Goal: Transaction & Acquisition: Purchase product/service

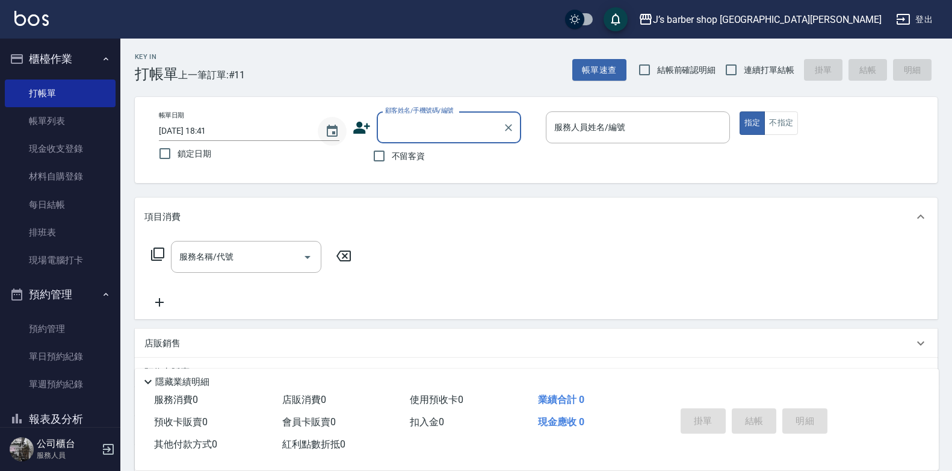
click at [339, 130] on icon "Choose date, selected date is 2025-09-10" at bounding box center [332, 131] width 14 height 14
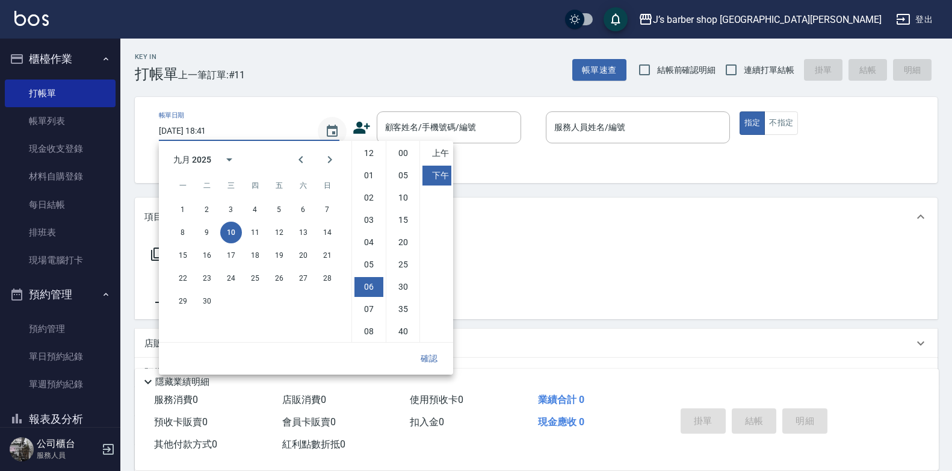
scroll to position [67, 0]
click at [368, 197] on li "05" at bounding box center [368, 197] width 29 height 20
click at [402, 150] on li "00" at bounding box center [403, 153] width 29 height 20
type input "[DATE] 17:00"
drag, startPoint x: 427, startPoint y: 362, endPoint x: 434, endPoint y: 353, distance: 11.1
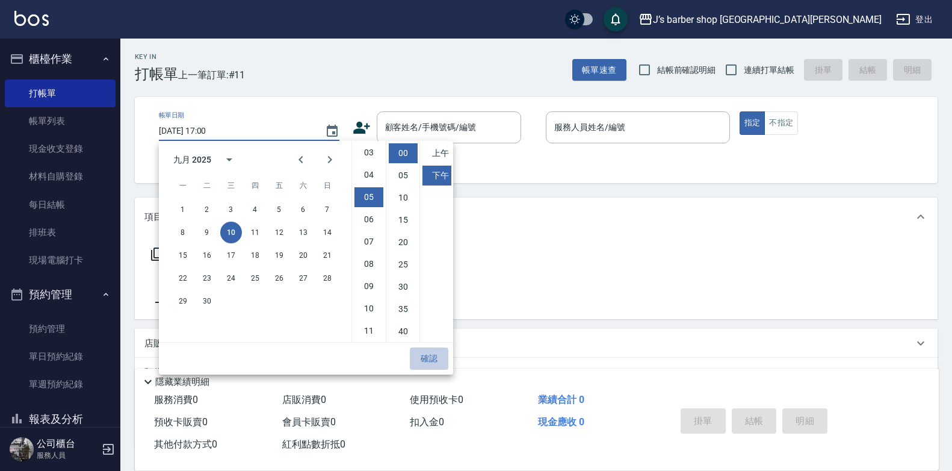
click at [429, 359] on button "確認" at bounding box center [429, 358] width 39 height 22
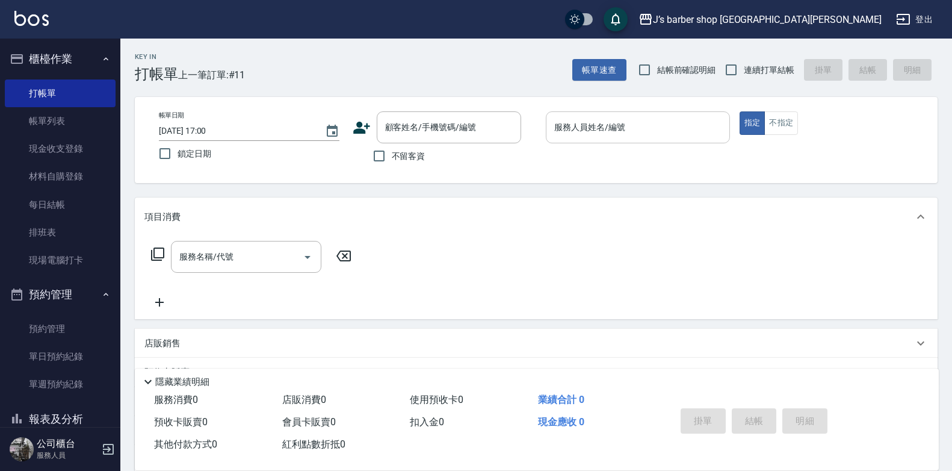
click at [637, 129] on input "服務人員姓名/編號" at bounding box center [637, 127] width 173 height 21
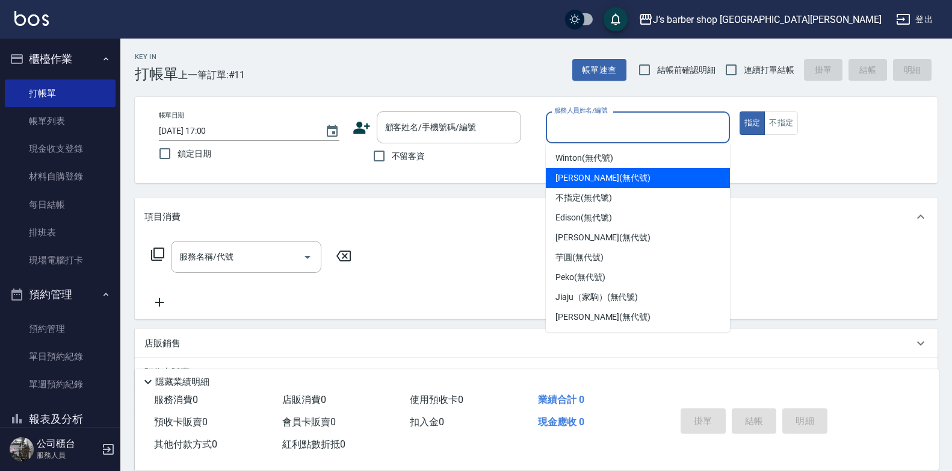
click at [596, 177] on span "[PERSON_NAME] (無代號)" at bounding box center [602, 177] width 95 height 13
type input "[PERSON_NAME](無代號)"
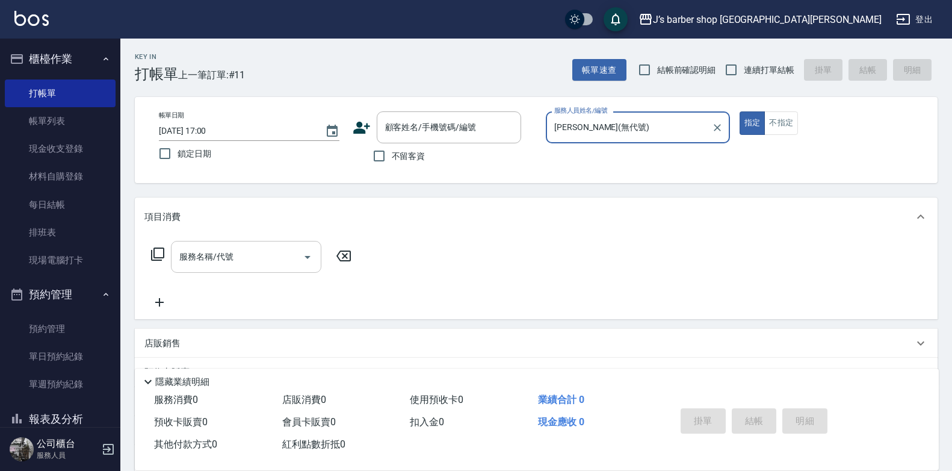
drag, startPoint x: 282, startPoint y: 267, endPoint x: 276, endPoint y: 270, distance: 6.5
click at [281, 266] on input "服務名稱/代號" at bounding box center [237, 256] width 122 height 21
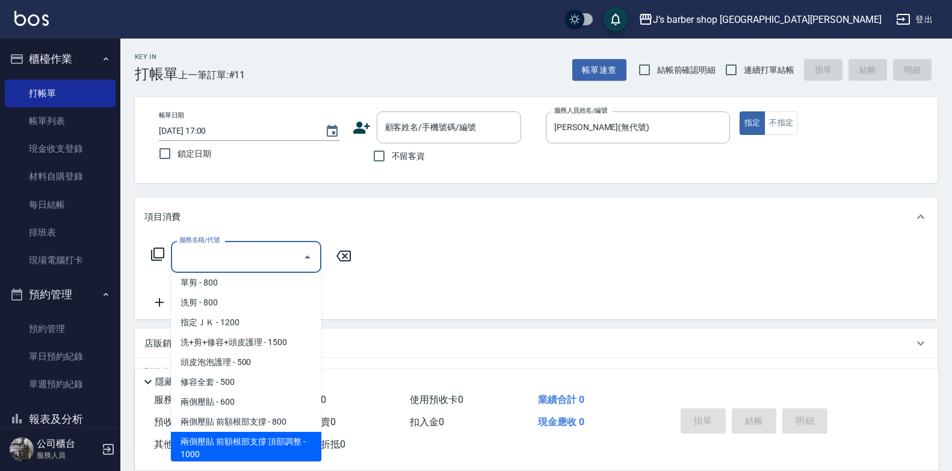
scroll to position [0, 0]
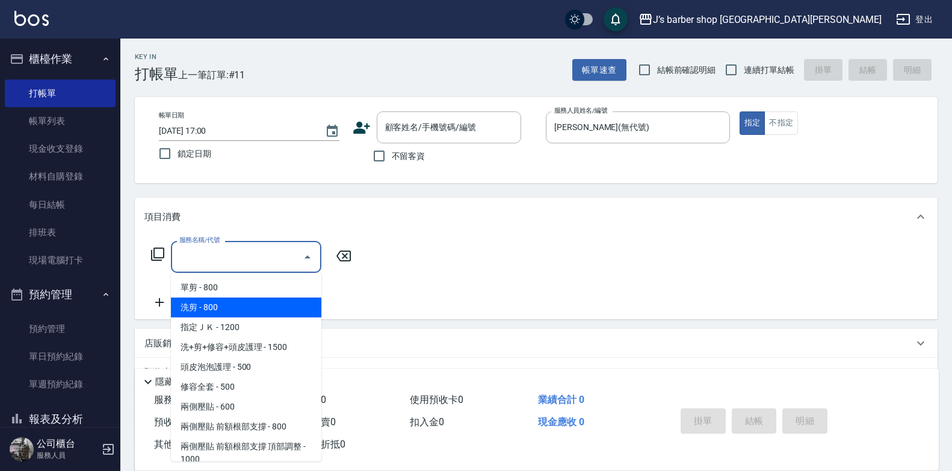
click at [247, 305] on span "洗剪 - 800" at bounding box center [246, 307] width 150 height 20
type input "洗剪(101)"
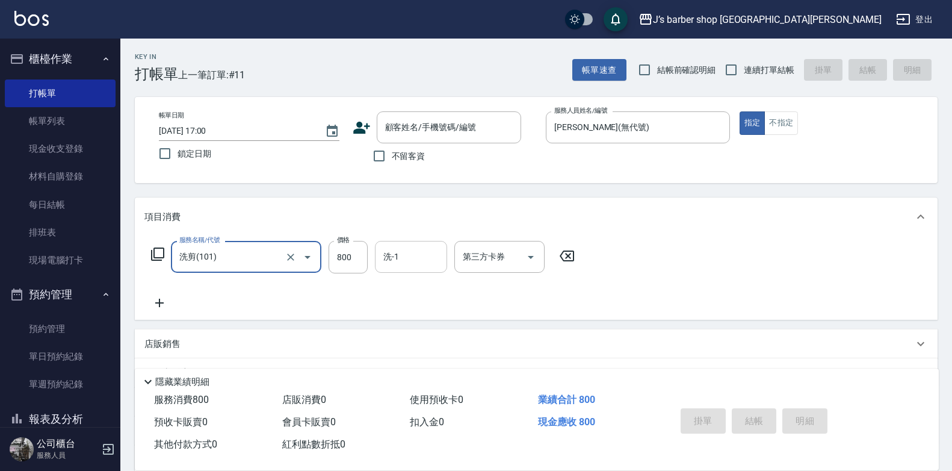
click at [406, 252] on input "洗-1" at bounding box center [410, 256] width 61 height 21
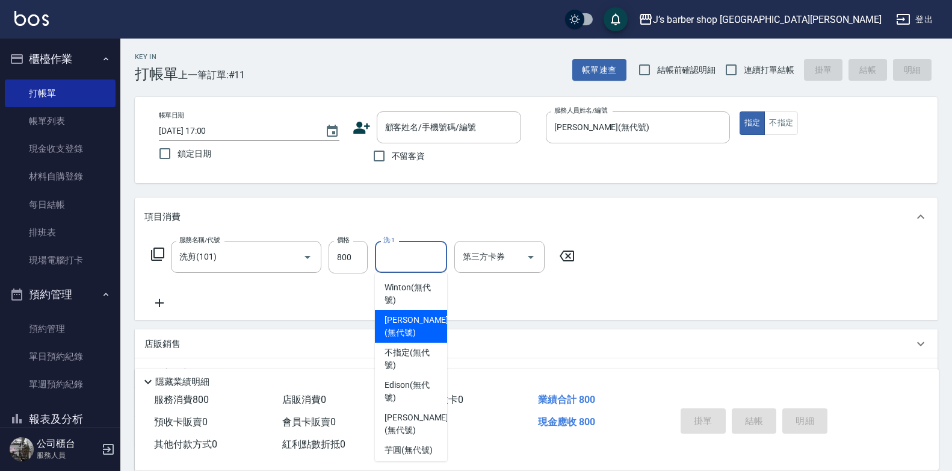
click at [406, 324] on span "[PERSON_NAME] (無代號)" at bounding box center [416, 325] width 64 height 25
type input "[PERSON_NAME](無代號)"
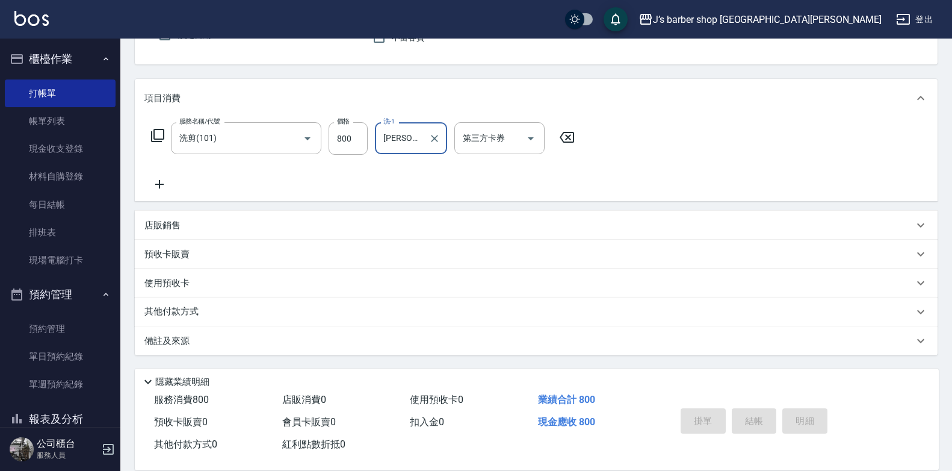
click at [213, 337] on div "備註及來源" at bounding box center [528, 341] width 769 height 13
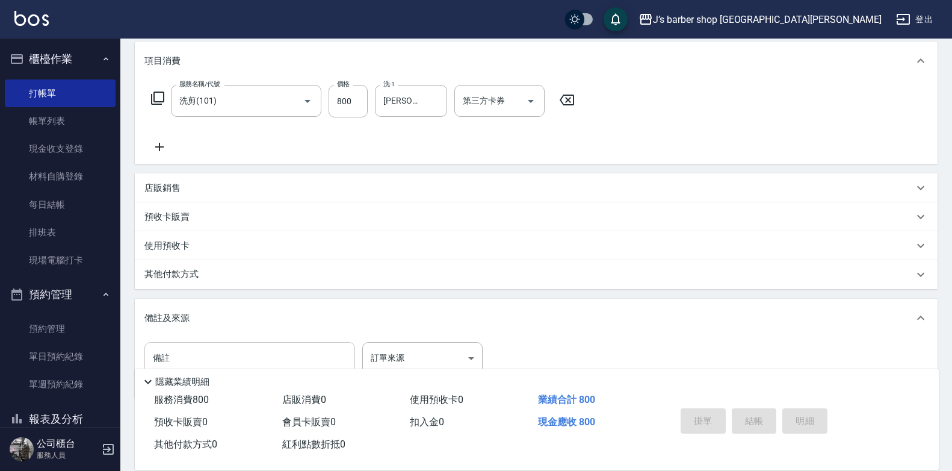
scroll to position [199, 0]
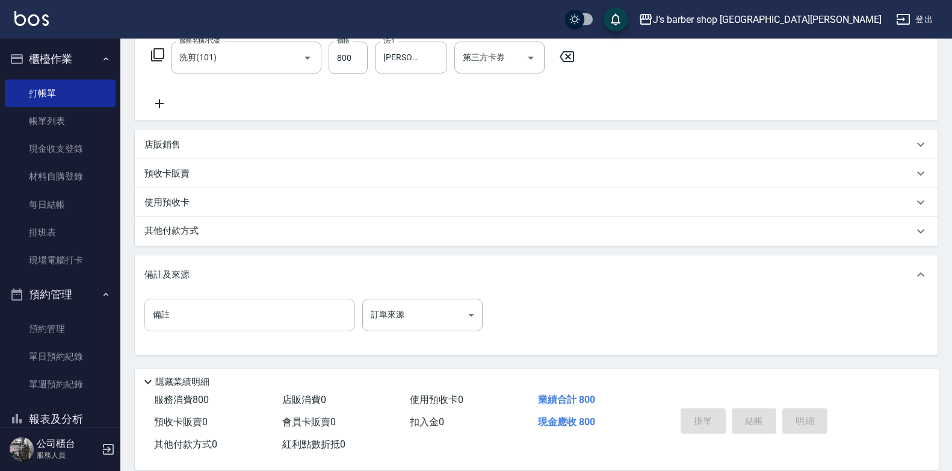
click at [236, 319] on input "備註" at bounding box center [249, 314] width 211 height 32
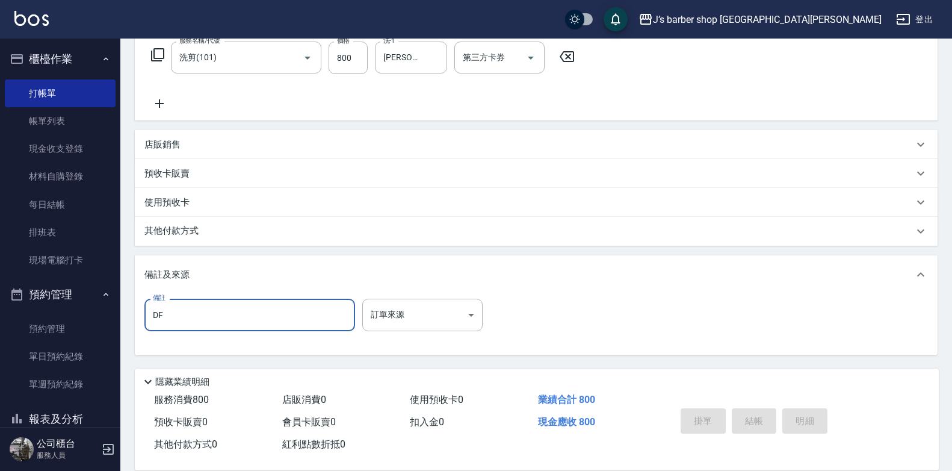
type input "D"
type input "ㄐ"
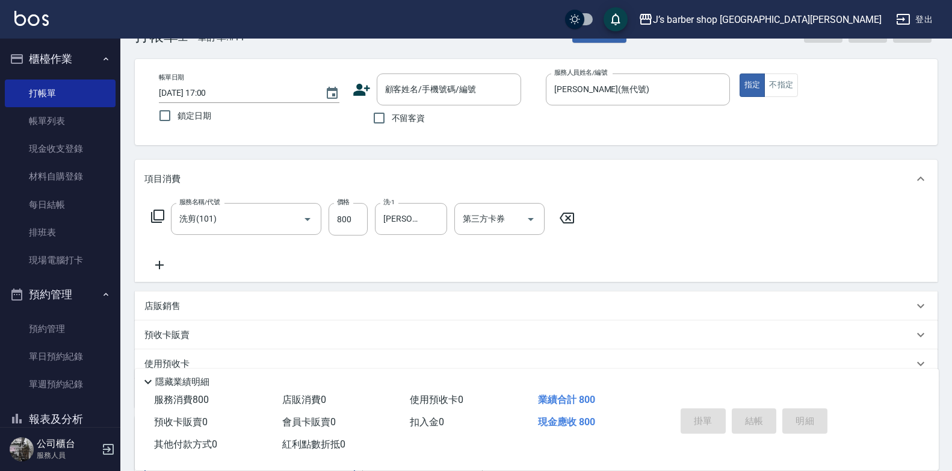
scroll to position [0, 0]
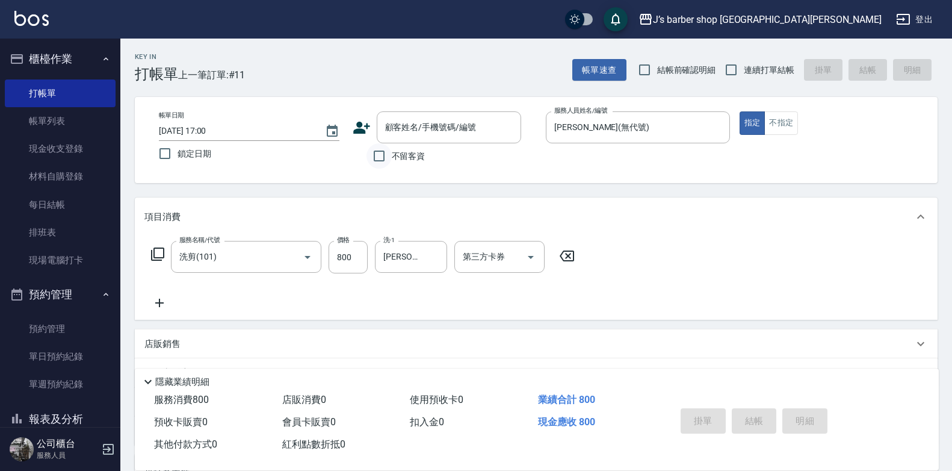
type input "轉帳"
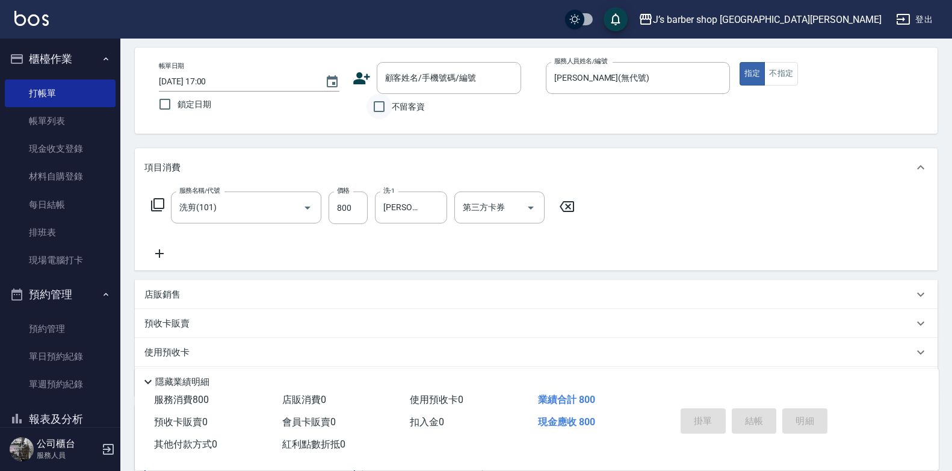
click at [380, 155] on div "項目消費" at bounding box center [536, 167] width 803 height 39
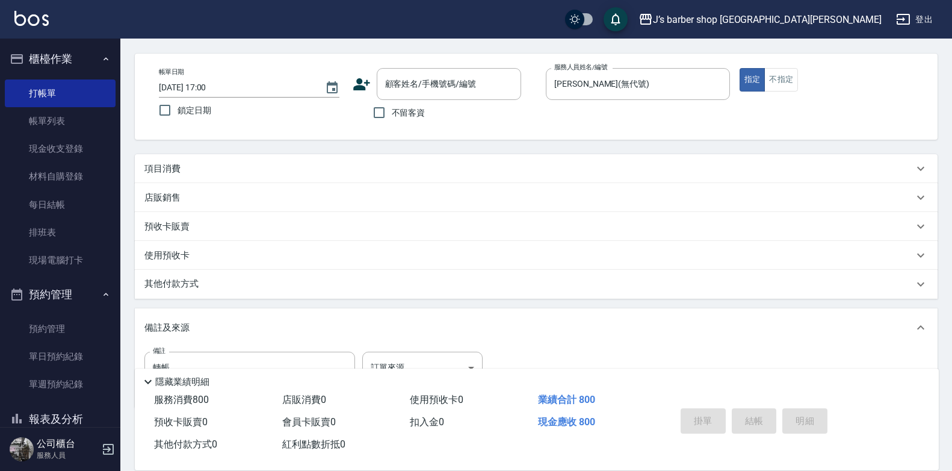
scroll to position [0, 0]
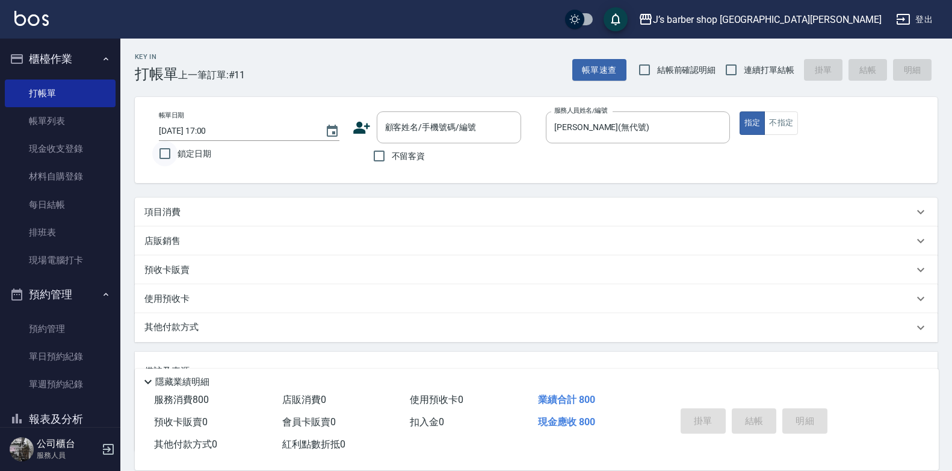
click at [169, 153] on input "鎖定日期" at bounding box center [164, 153] width 25 height 25
checkbox input "true"
click at [389, 152] on input "不留客資" at bounding box center [378, 155] width 25 height 25
checkbox input "true"
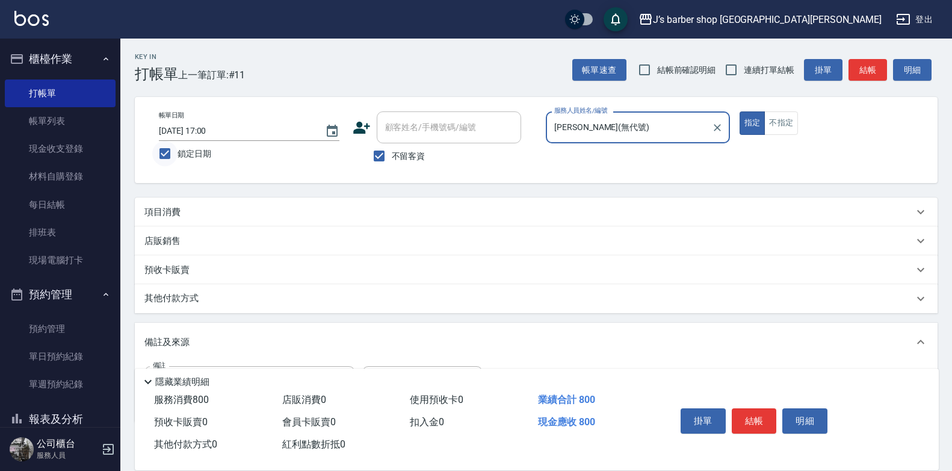
click at [171, 152] on input "鎖定日期" at bounding box center [164, 153] width 25 height 25
checkbox input "false"
type input "[DATE] 19:44"
click at [239, 214] on div "項目消費" at bounding box center [528, 212] width 769 height 13
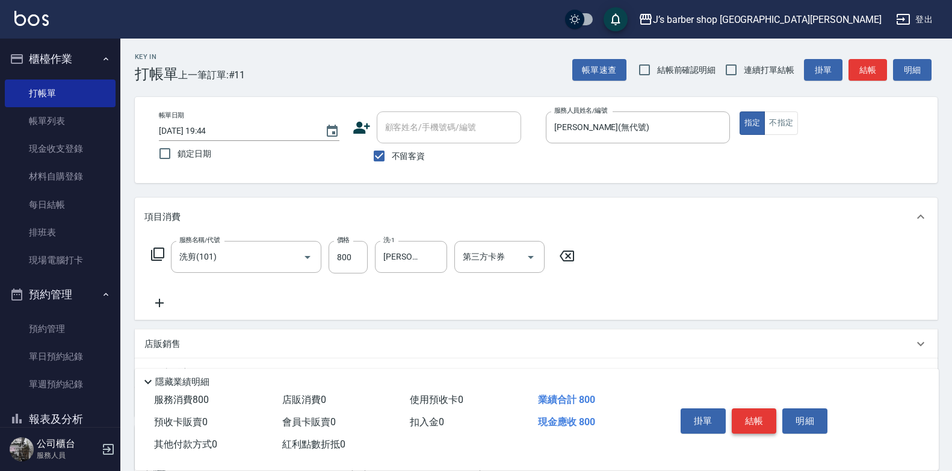
click at [761, 412] on button "結帳" at bounding box center [754, 420] width 45 height 25
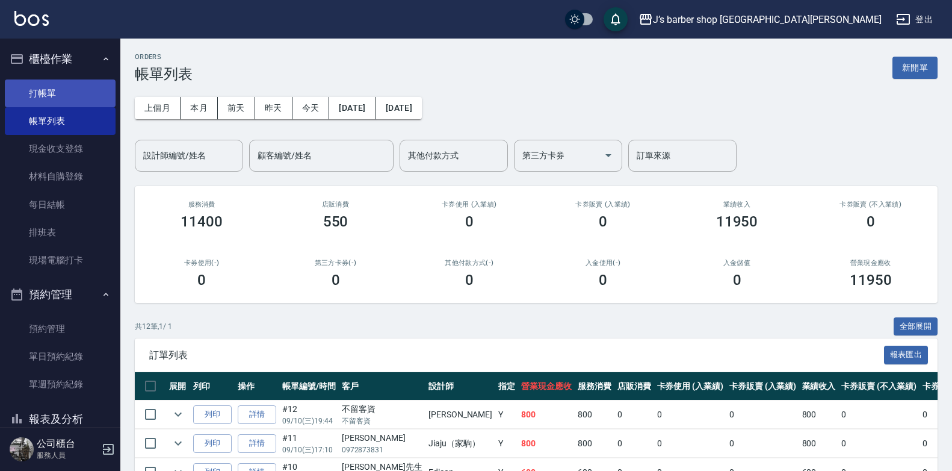
click at [46, 103] on link "打帳單" at bounding box center [60, 93] width 111 height 28
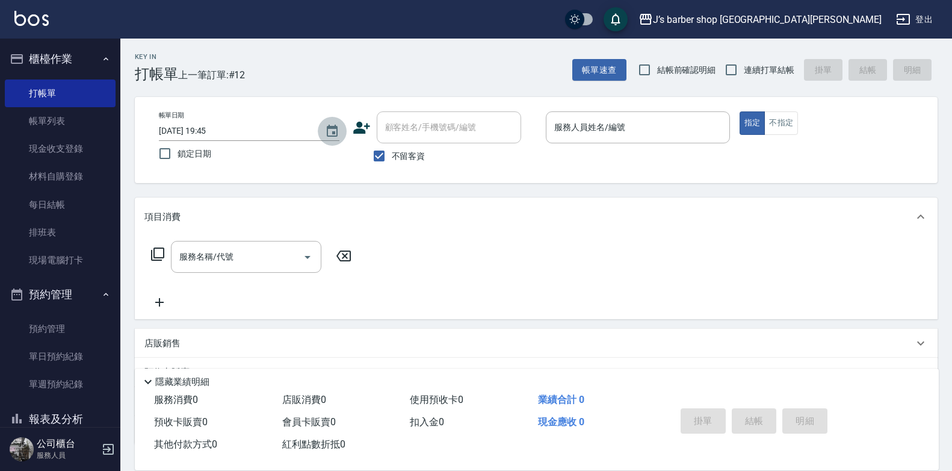
click at [339, 135] on icon "Choose date, selected date is 2025-09-10" at bounding box center [332, 131] width 14 height 14
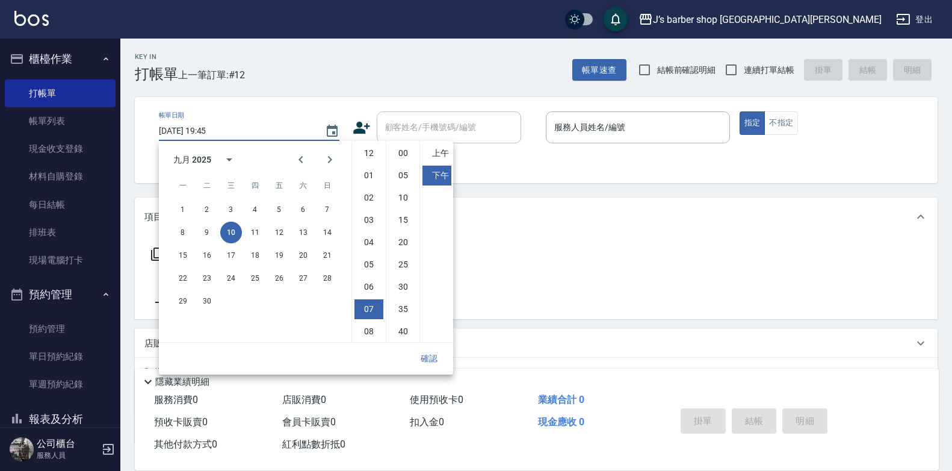
scroll to position [67, 0]
click at [363, 223] on li "06" at bounding box center [368, 219] width 29 height 20
click at [410, 159] on li "00" at bounding box center [403, 153] width 29 height 20
type input "[DATE] 18:00"
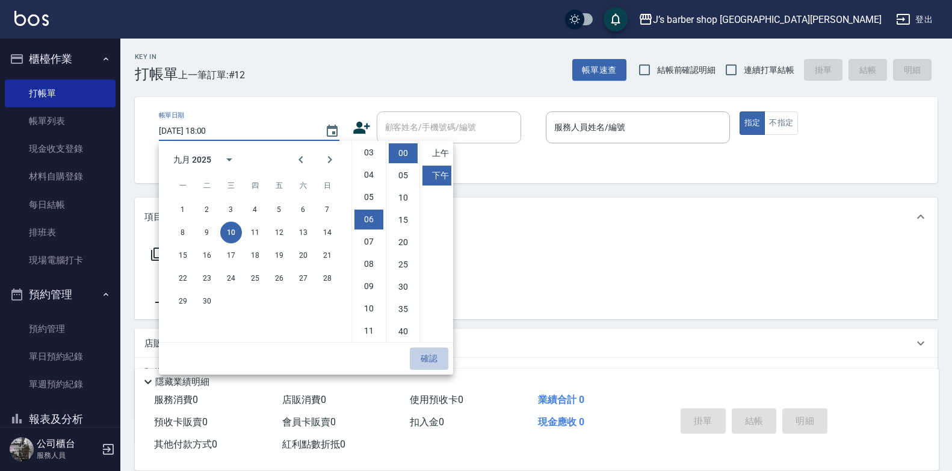
click at [425, 353] on button "確認" at bounding box center [429, 358] width 39 height 22
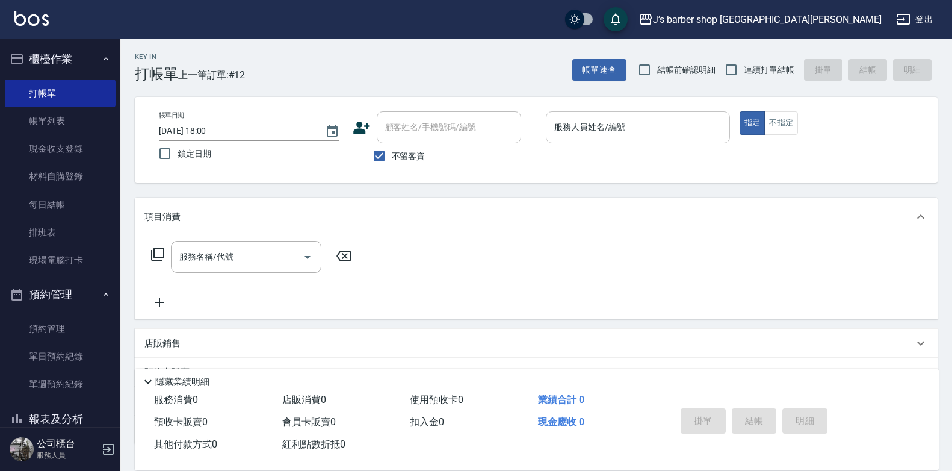
click at [638, 120] on input "服務人員姓名/編號" at bounding box center [637, 127] width 173 height 21
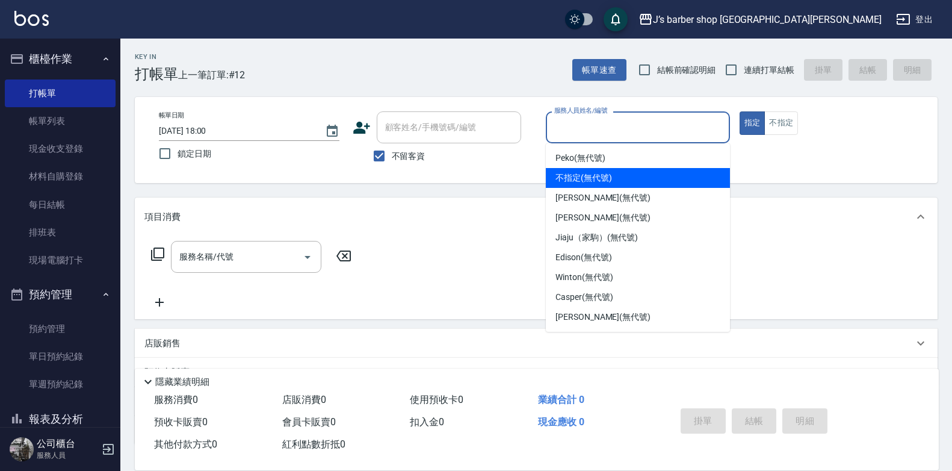
click at [585, 189] on ul "Peko (無代號) 不指定 (無代號) [PERSON_NAME] (無代號) [PERSON_NAME] (無代號) Jiaju（家駒） (無代號) Ed…" at bounding box center [638, 237] width 184 height 188
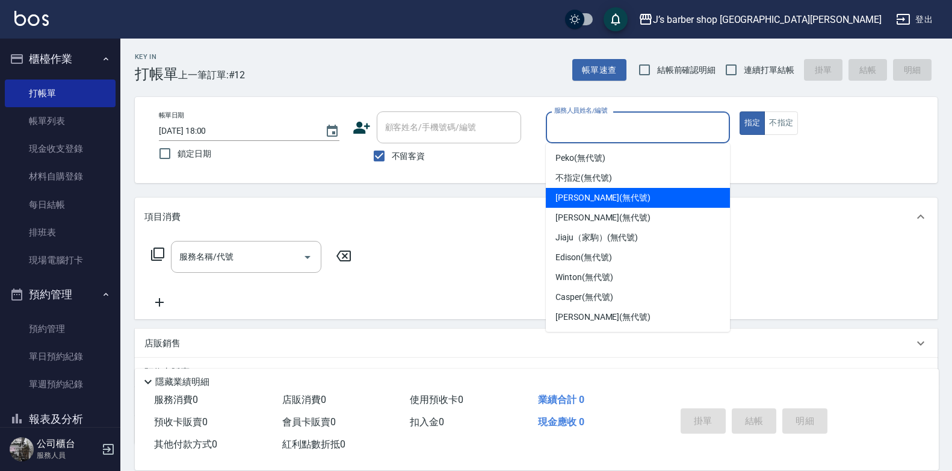
click at [584, 189] on div "[PERSON_NAME] (無代號)" at bounding box center [638, 198] width 184 height 20
type input "[PERSON_NAME](無代號)"
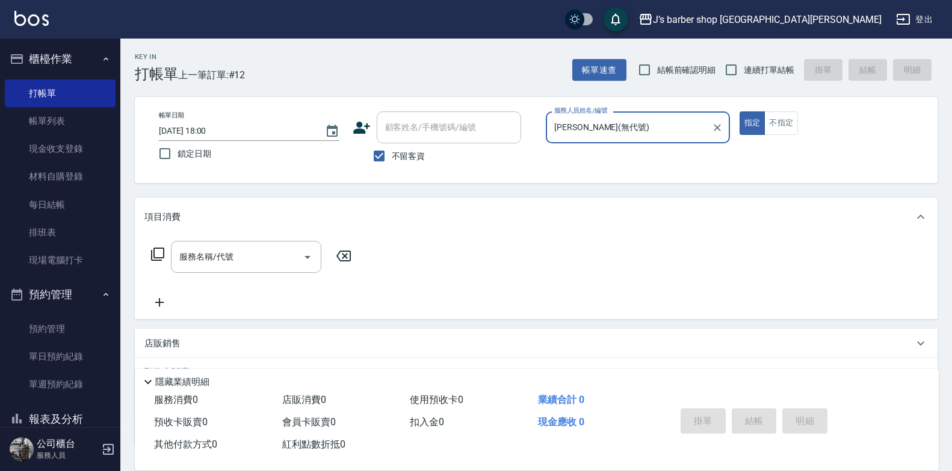
click at [204, 262] on input "服務名稱/代號" at bounding box center [237, 256] width 122 height 21
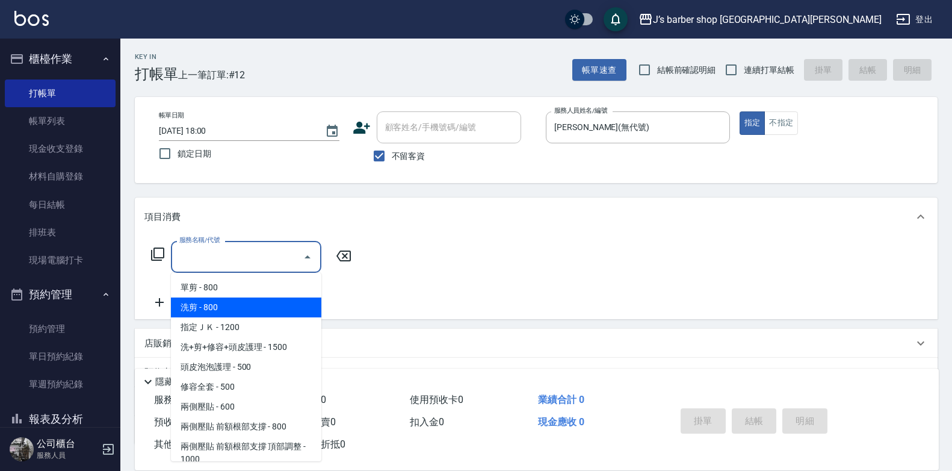
drag, startPoint x: 202, startPoint y: 307, endPoint x: 229, endPoint y: 301, distance: 28.3
click at [204, 307] on span "洗剪 - 800" at bounding box center [246, 307] width 150 height 20
type input "洗剪(101)"
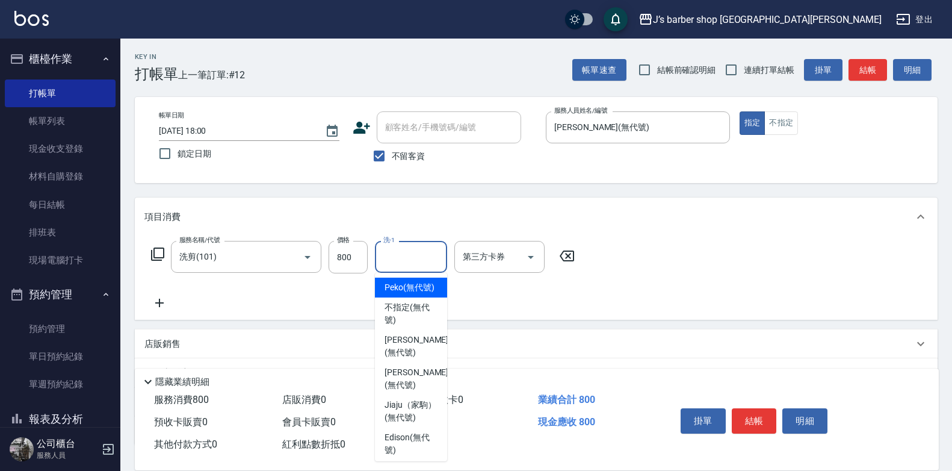
click at [389, 266] on input "洗-1" at bounding box center [410, 256] width 61 height 21
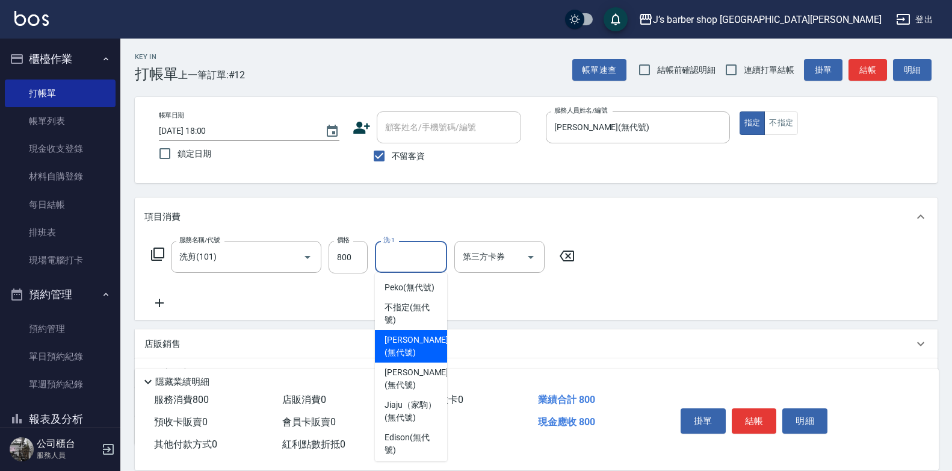
click at [403, 347] on span "[PERSON_NAME] (無代號)" at bounding box center [416, 345] width 64 height 25
type input "[PERSON_NAME](無代號)"
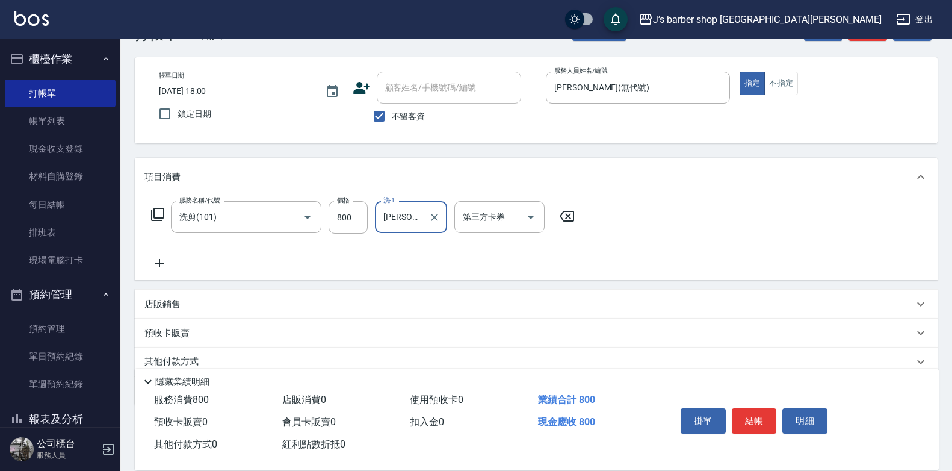
scroll to position [90, 0]
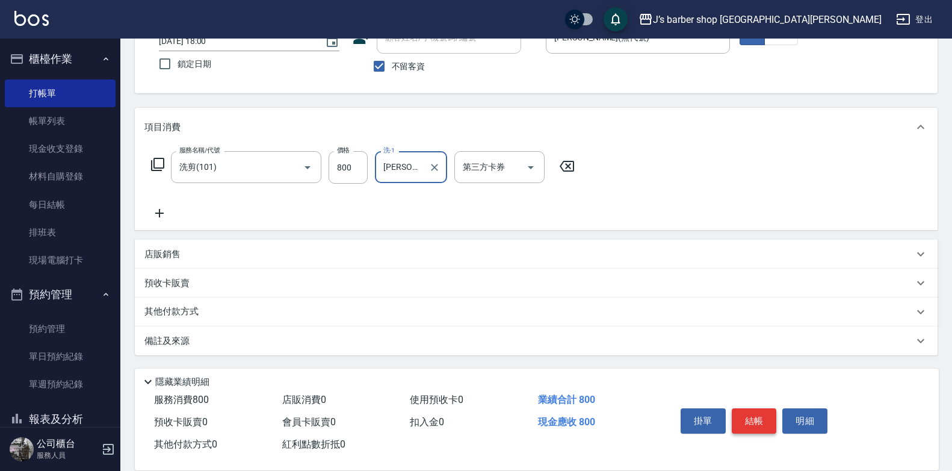
click at [758, 411] on button "結帳" at bounding box center [754, 420] width 45 height 25
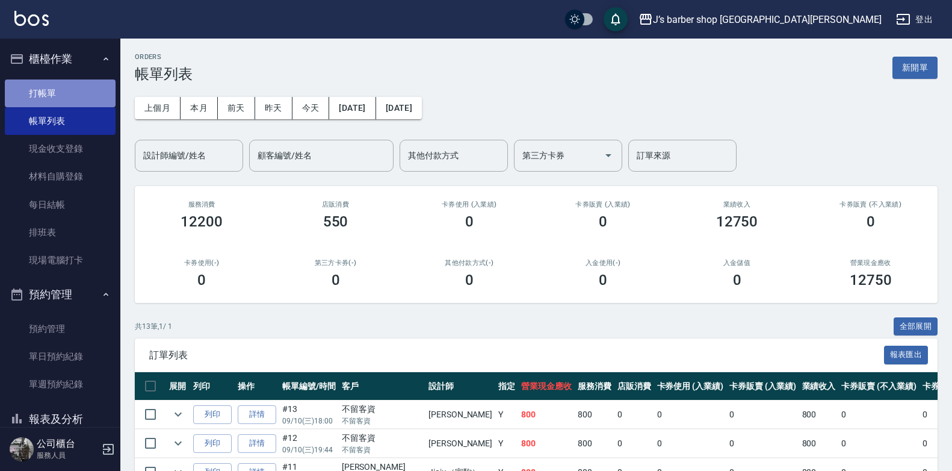
click at [63, 97] on link "打帳單" at bounding box center [60, 93] width 111 height 28
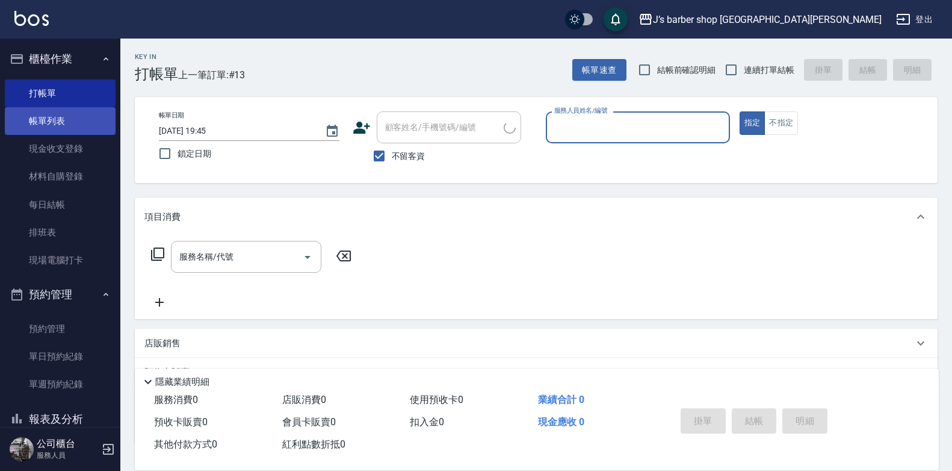
click at [64, 119] on link "帳單列表" at bounding box center [60, 121] width 111 height 28
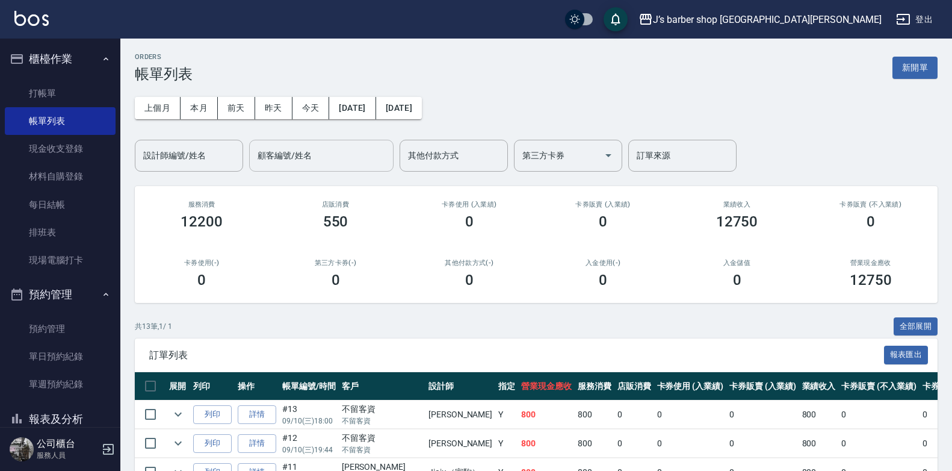
click at [330, 163] on input "顧客編號/姓名" at bounding box center [322, 155] width 134 height 21
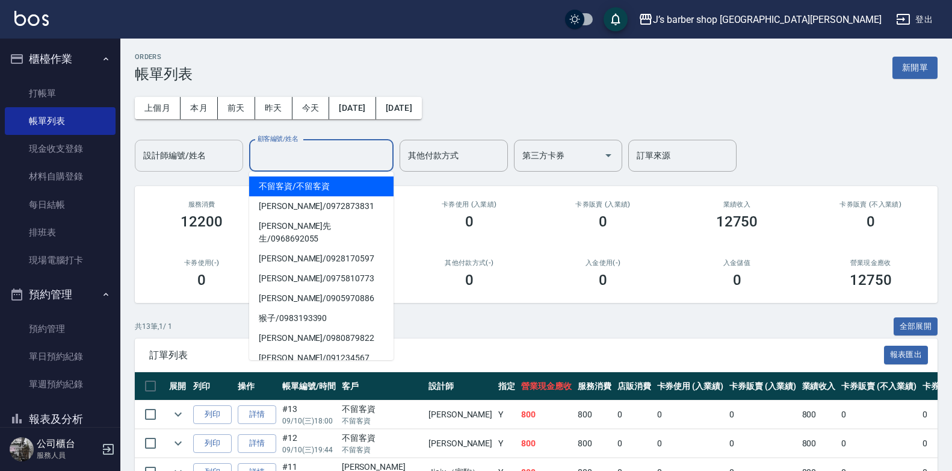
click at [230, 159] on input "設計師編號/姓名" at bounding box center [188, 155] width 97 height 21
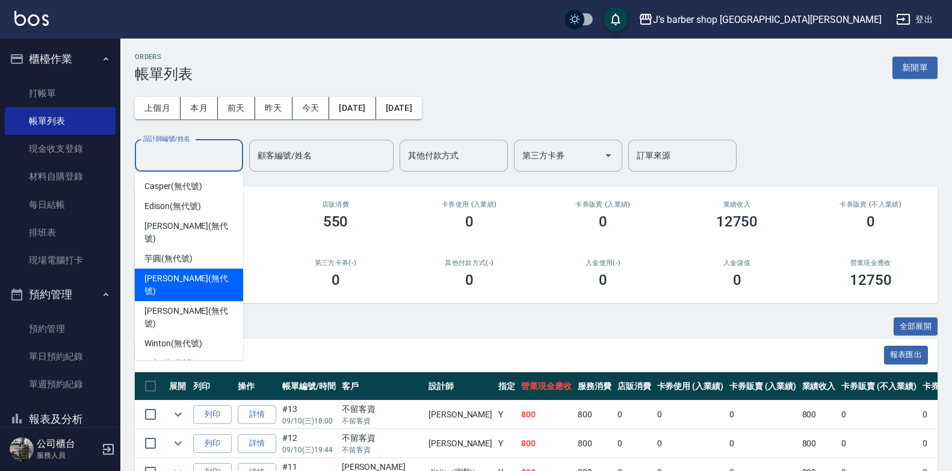
click at [187, 272] on span "[PERSON_NAME] (無代號)" at bounding box center [188, 284] width 89 height 25
type input "[PERSON_NAME](無代號)"
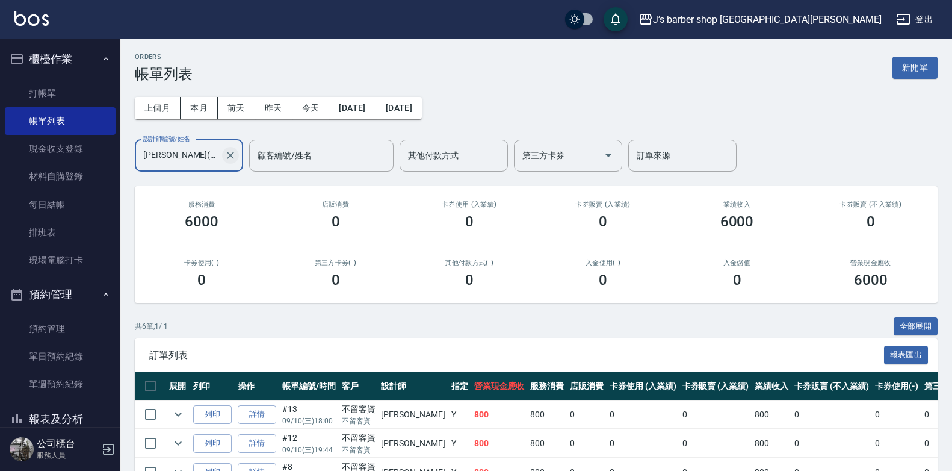
click at [225, 157] on icon "Clear" at bounding box center [230, 155] width 12 height 12
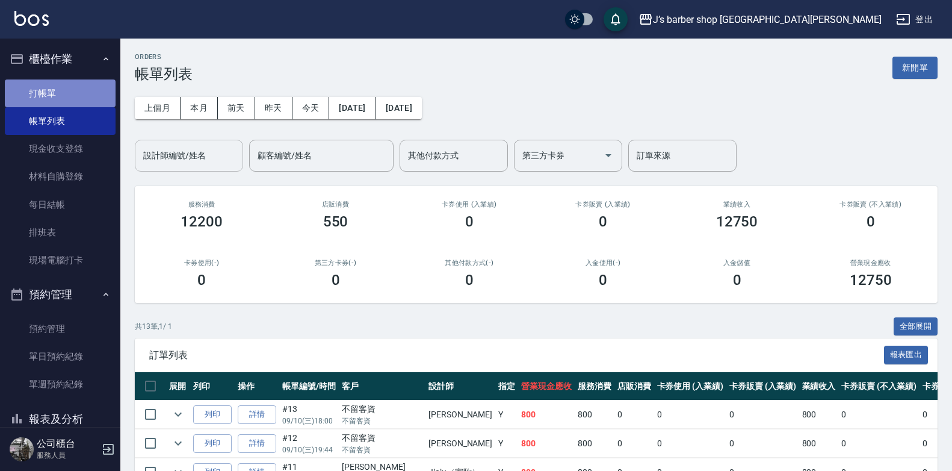
click at [77, 93] on link "打帳單" at bounding box center [60, 93] width 111 height 28
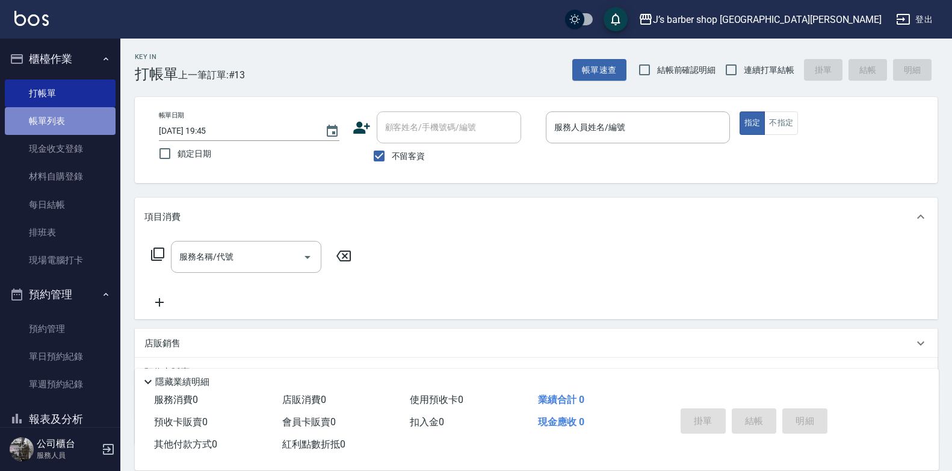
click at [75, 119] on link "帳單列表" at bounding box center [60, 121] width 111 height 28
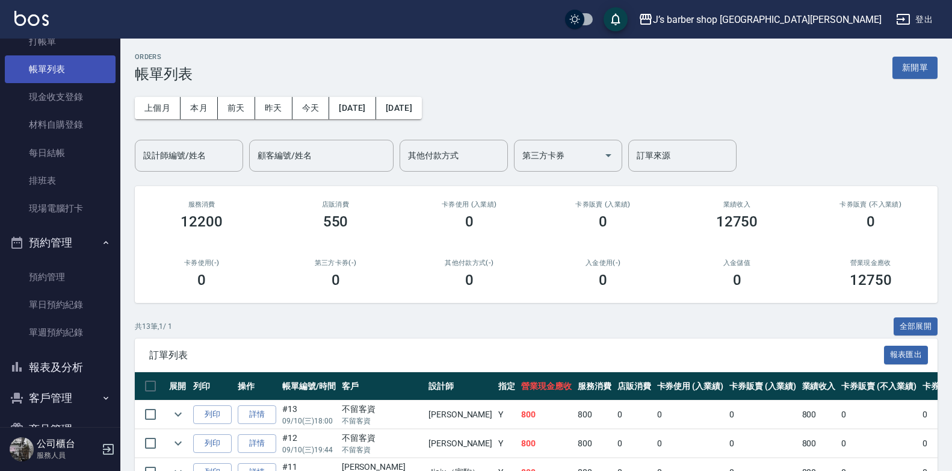
scroll to position [84, 0]
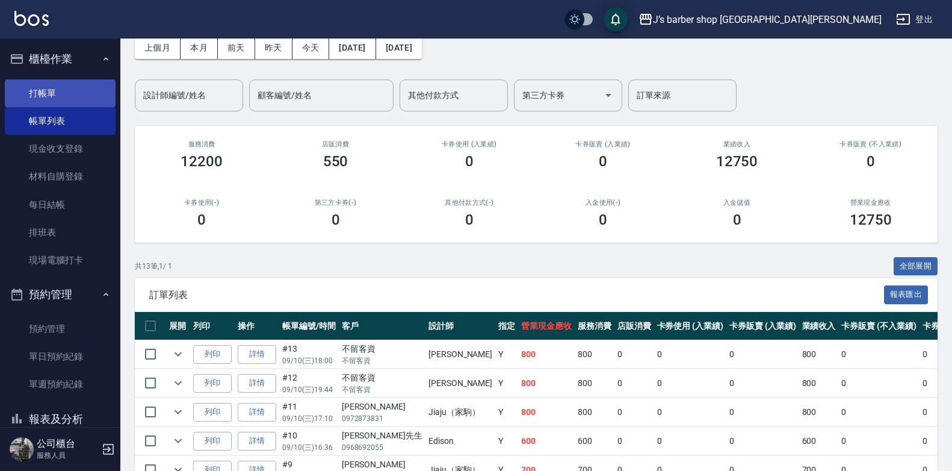
click at [23, 87] on link "打帳單" at bounding box center [60, 93] width 111 height 28
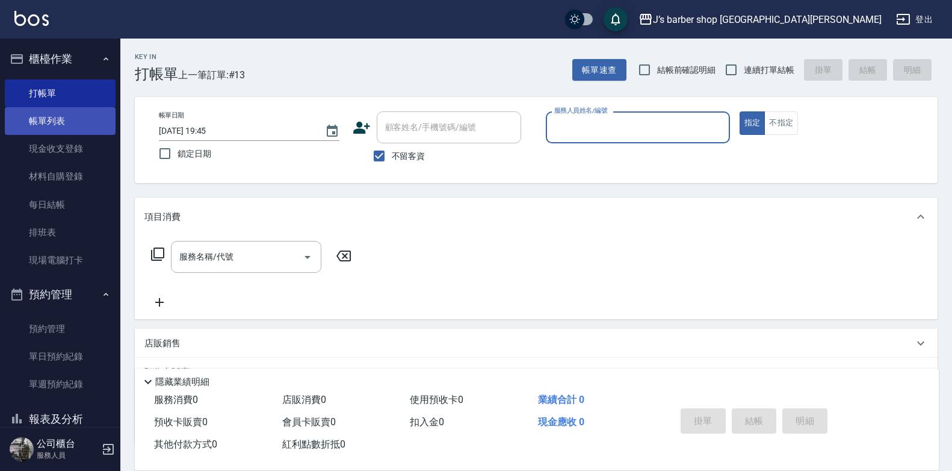
click at [60, 121] on link "帳單列表" at bounding box center [60, 121] width 111 height 28
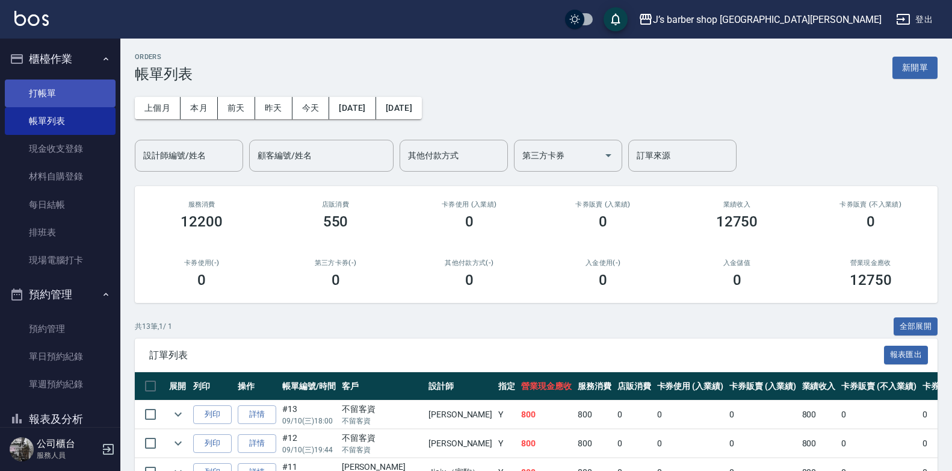
click at [65, 94] on link "打帳單" at bounding box center [60, 93] width 111 height 28
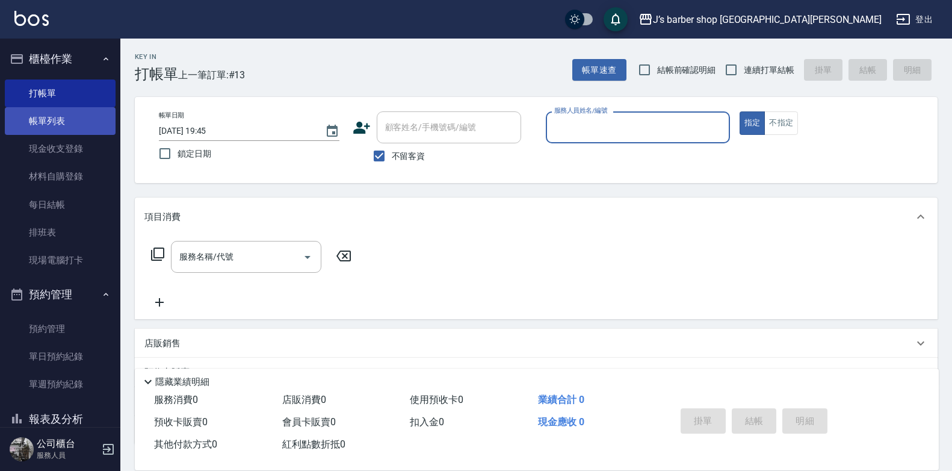
click at [51, 122] on link "帳單列表" at bounding box center [60, 121] width 111 height 28
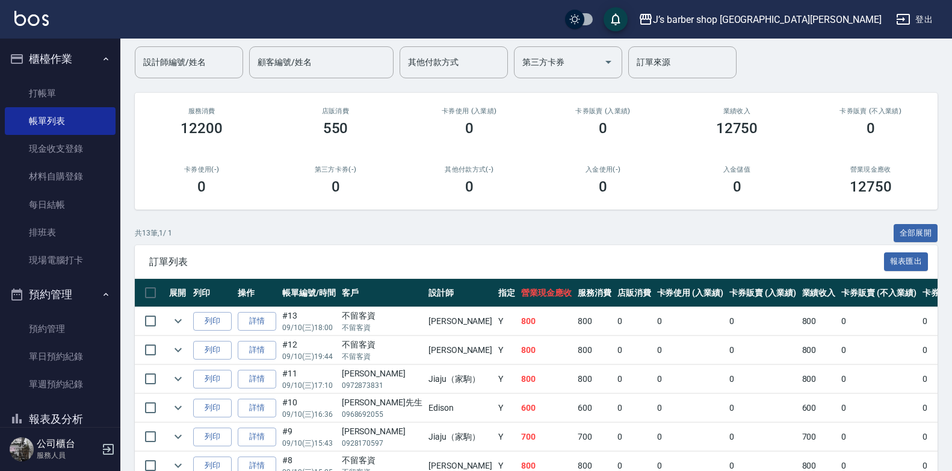
scroll to position [60, 0]
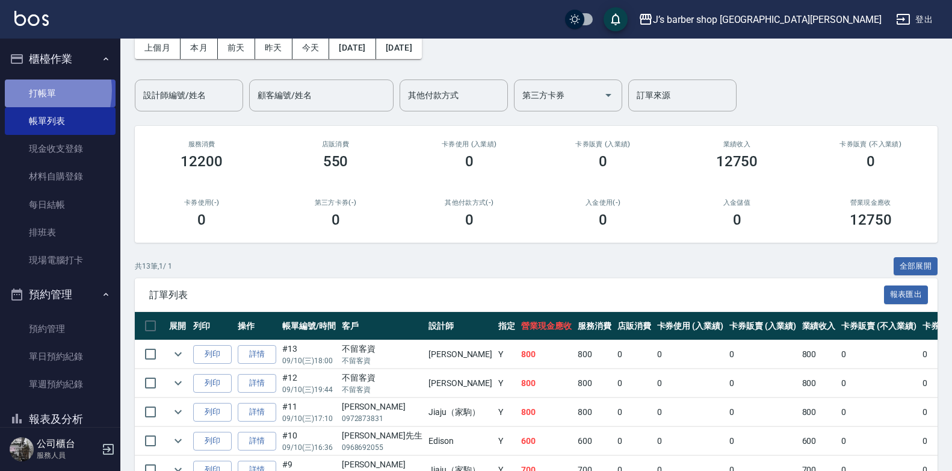
click at [32, 90] on link "打帳單" at bounding box center [60, 93] width 111 height 28
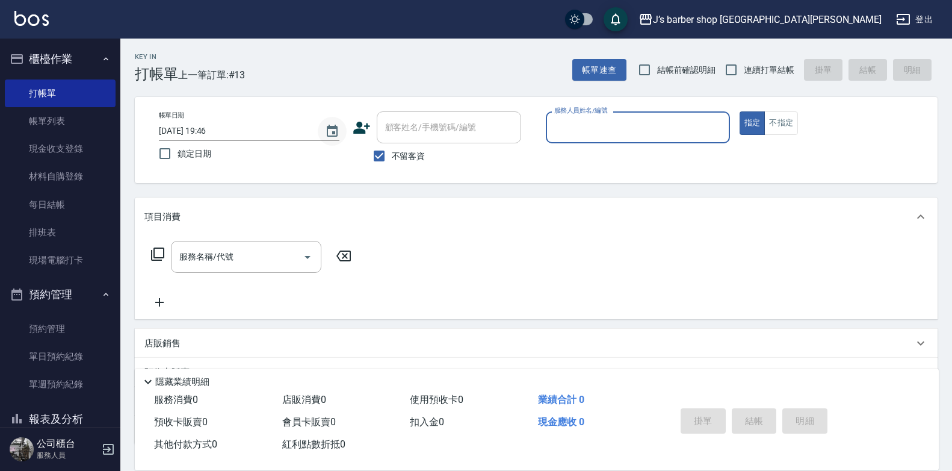
click at [336, 128] on icon "Choose date, selected date is 2025-09-10" at bounding box center [332, 131] width 11 height 12
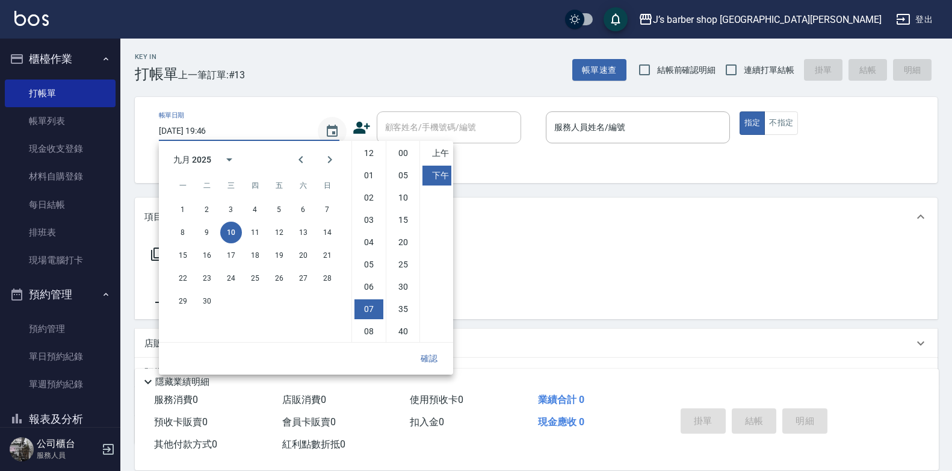
scroll to position [67, 0]
click at [371, 179] on li "04" at bounding box center [368, 175] width 29 height 20
click at [400, 152] on li "00" at bounding box center [403, 153] width 29 height 20
type input "[DATE] 16:00"
click at [431, 358] on button "確認" at bounding box center [429, 358] width 39 height 22
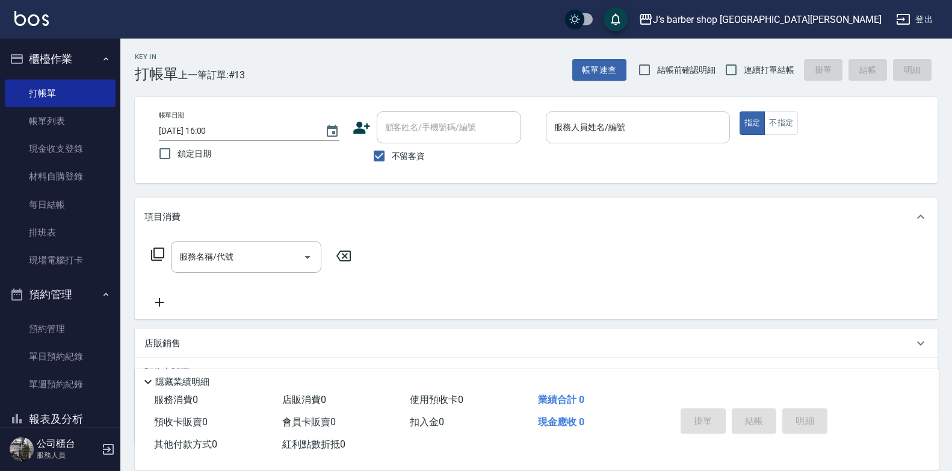
click at [594, 129] on input "服務人員姓名/編號" at bounding box center [637, 127] width 173 height 21
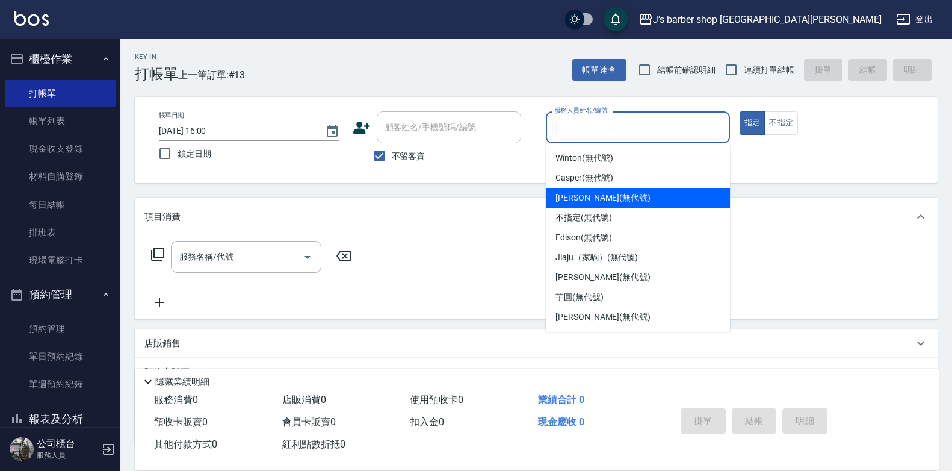
click at [572, 196] on span "[PERSON_NAME] (無代號)" at bounding box center [602, 197] width 95 height 13
type input "[PERSON_NAME](無代號)"
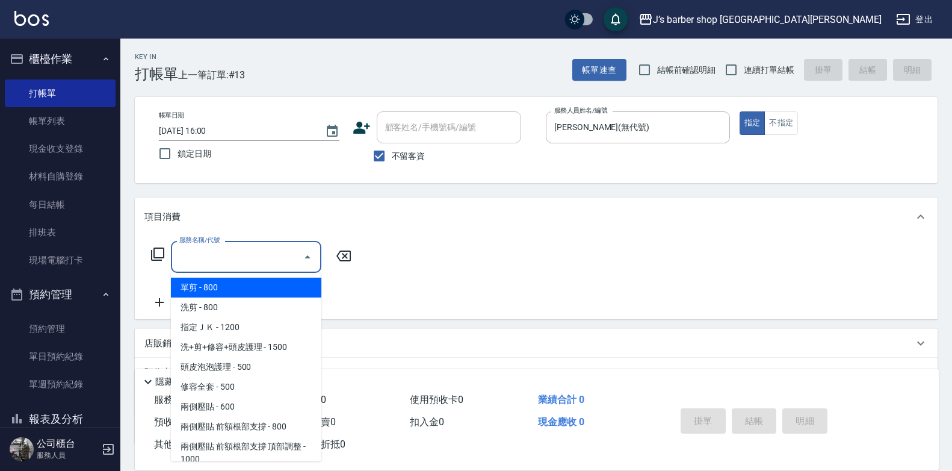
click at [258, 256] on input "服務名稱/代號" at bounding box center [237, 256] width 122 height 21
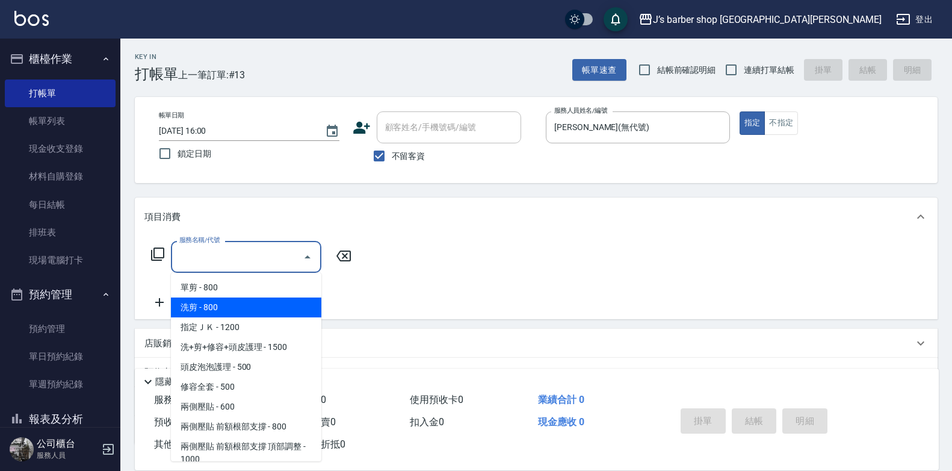
click at [245, 306] on span "洗剪 - 800" at bounding box center [246, 307] width 150 height 20
type input "洗剪(101)"
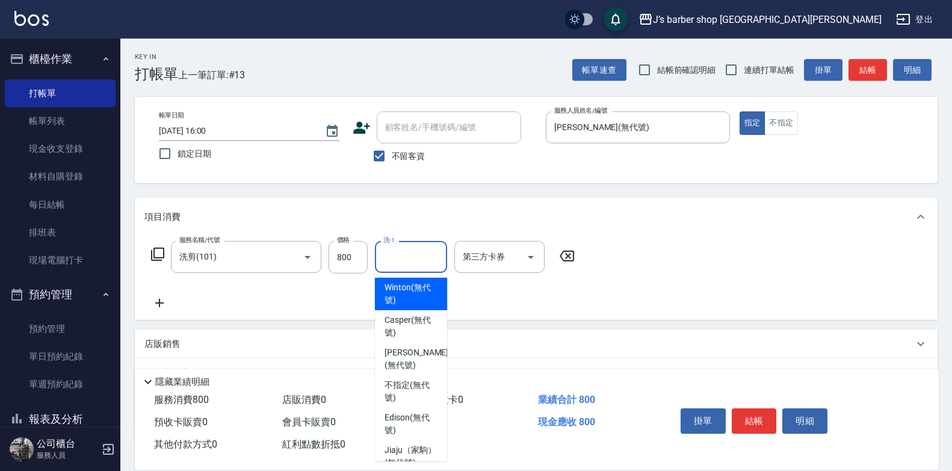
click at [398, 253] on input "洗-1" at bounding box center [410, 256] width 61 height 21
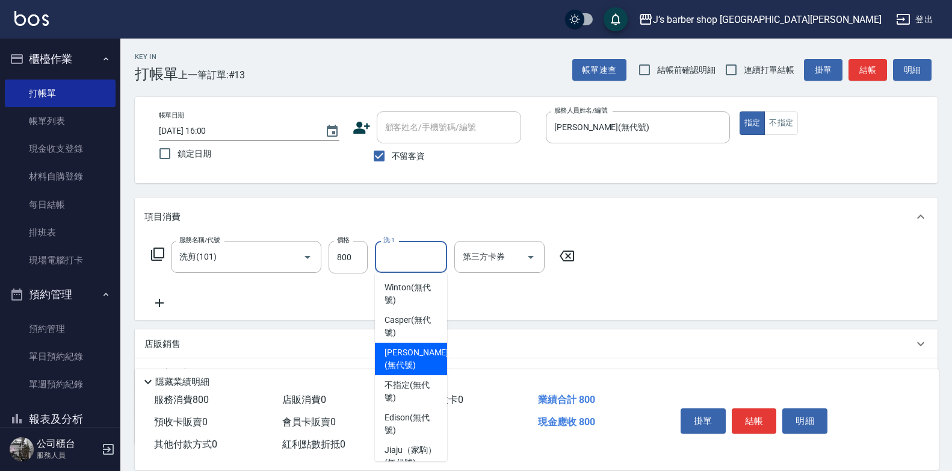
click at [403, 357] on span "[PERSON_NAME] (無代號)" at bounding box center [416, 358] width 64 height 25
type input "[PERSON_NAME](無代號)"
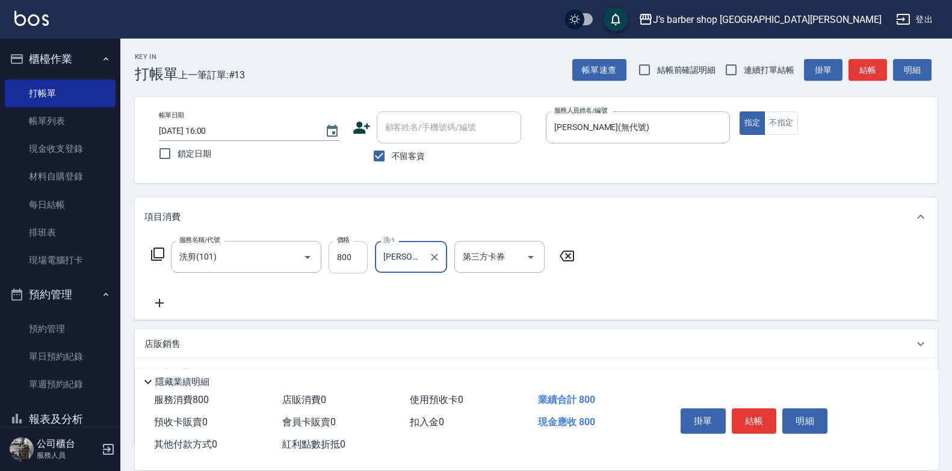
click at [363, 255] on input "800" at bounding box center [348, 257] width 39 height 32
type input "600"
click at [761, 411] on button "結帳" at bounding box center [754, 420] width 45 height 25
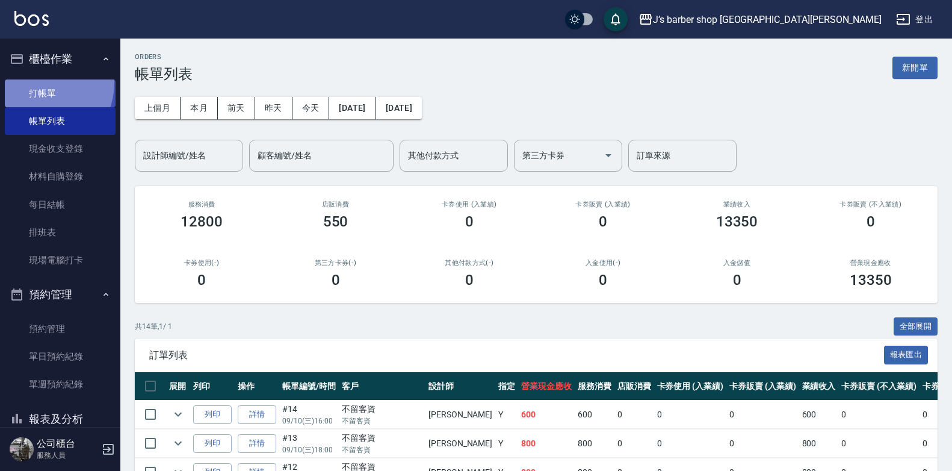
click at [40, 83] on link "打帳單" at bounding box center [60, 93] width 111 height 28
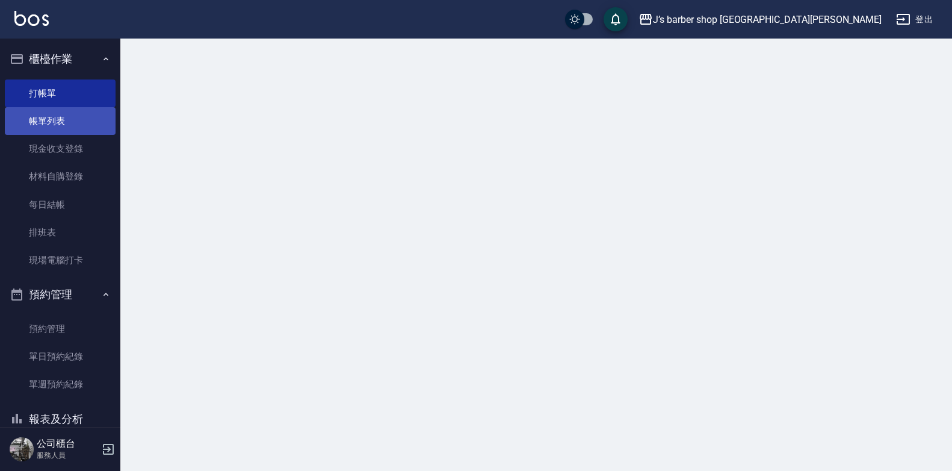
click at [43, 111] on link "帳單列表" at bounding box center [60, 121] width 111 height 28
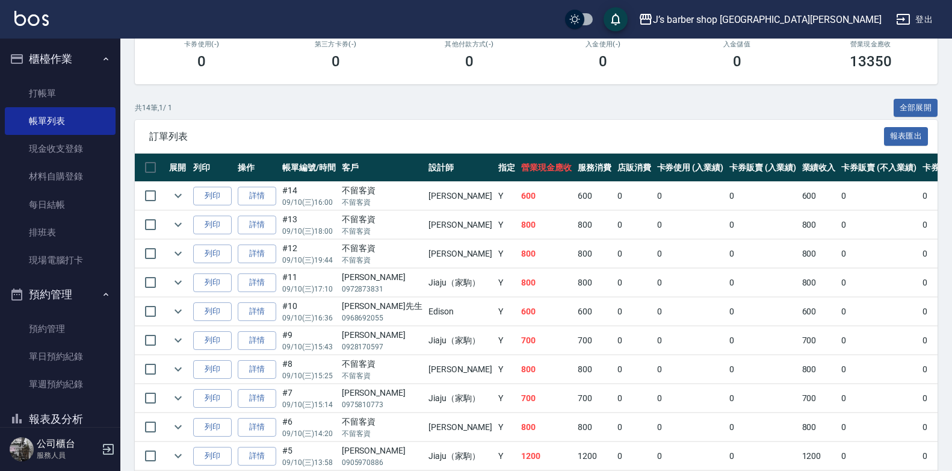
scroll to position [60, 0]
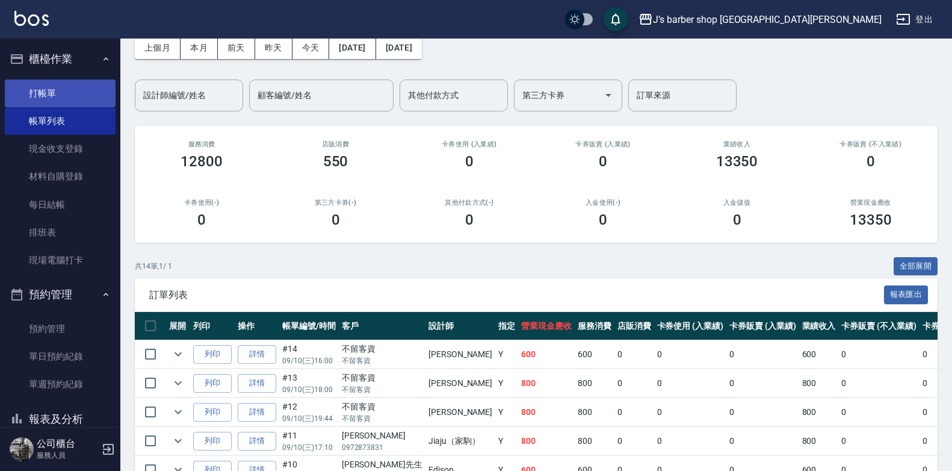
click at [63, 94] on link "打帳單" at bounding box center [60, 93] width 111 height 28
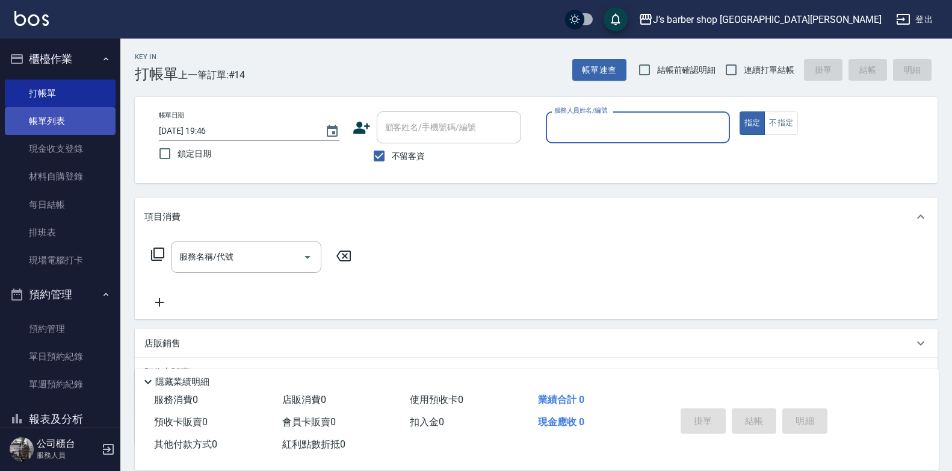
click at [56, 121] on link "帳單列表" at bounding box center [60, 121] width 111 height 28
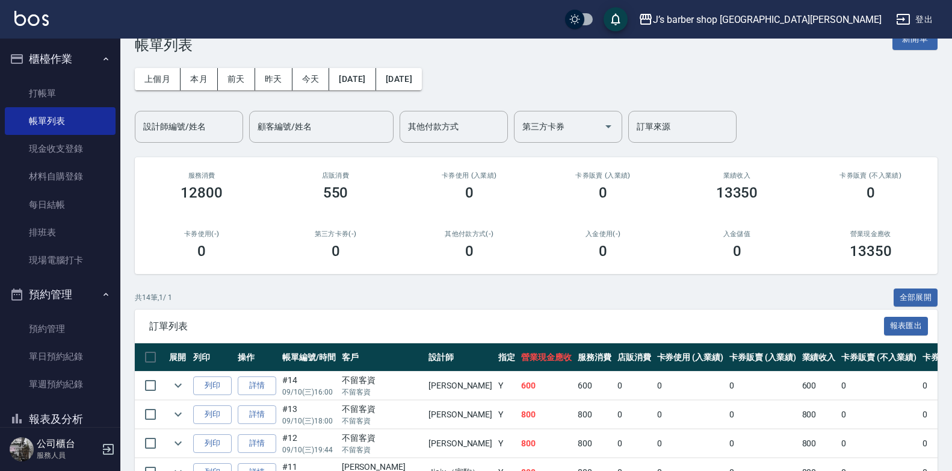
click at [48, 73] on button "櫃檯作業" at bounding box center [60, 58] width 111 height 31
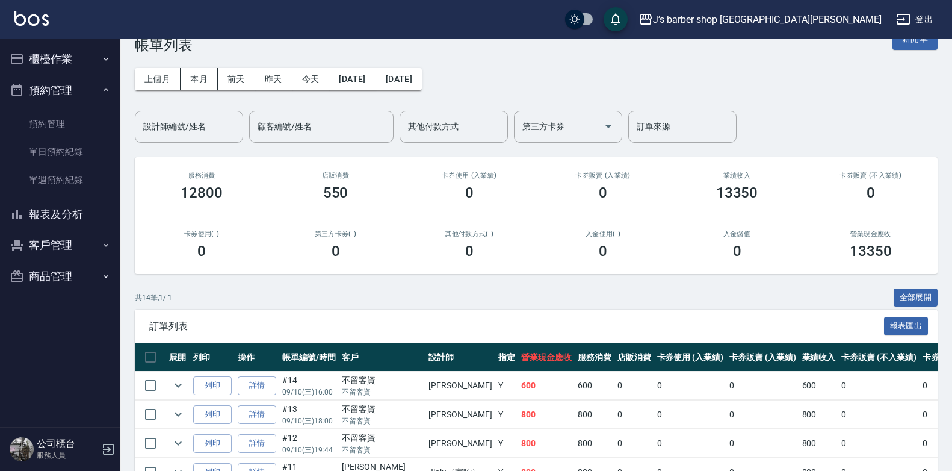
click at [52, 51] on button "櫃檯作業" at bounding box center [60, 58] width 111 height 31
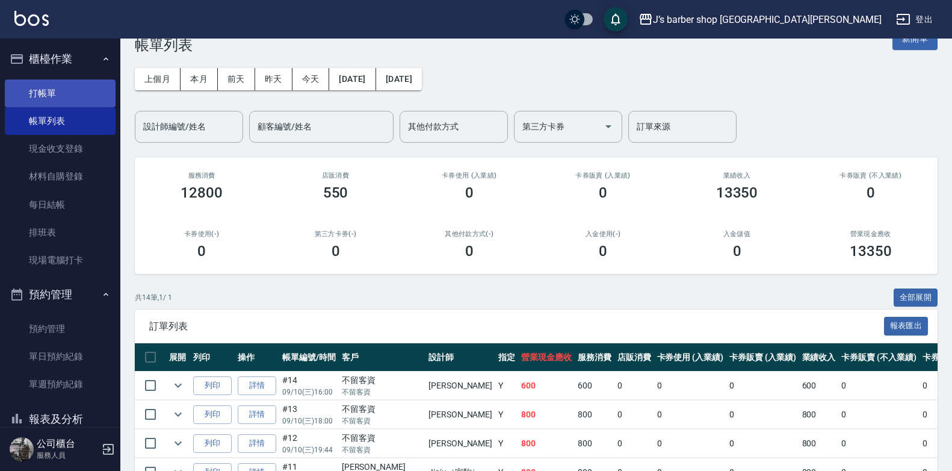
click at [43, 93] on link "打帳單" at bounding box center [60, 93] width 111 height 28
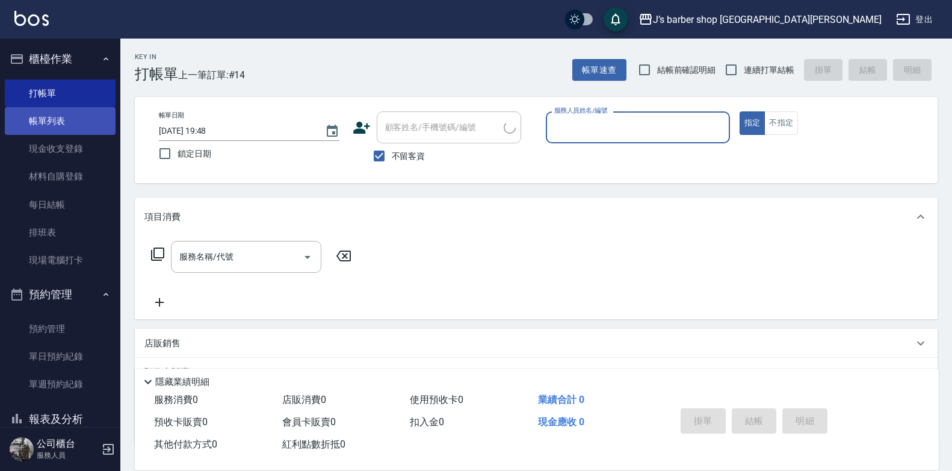
click at [72, 122] on link "帳單列表" at bounding box center [60, 121] width 111 height 28
